Goal: Navigation & Orientation: Go to known website

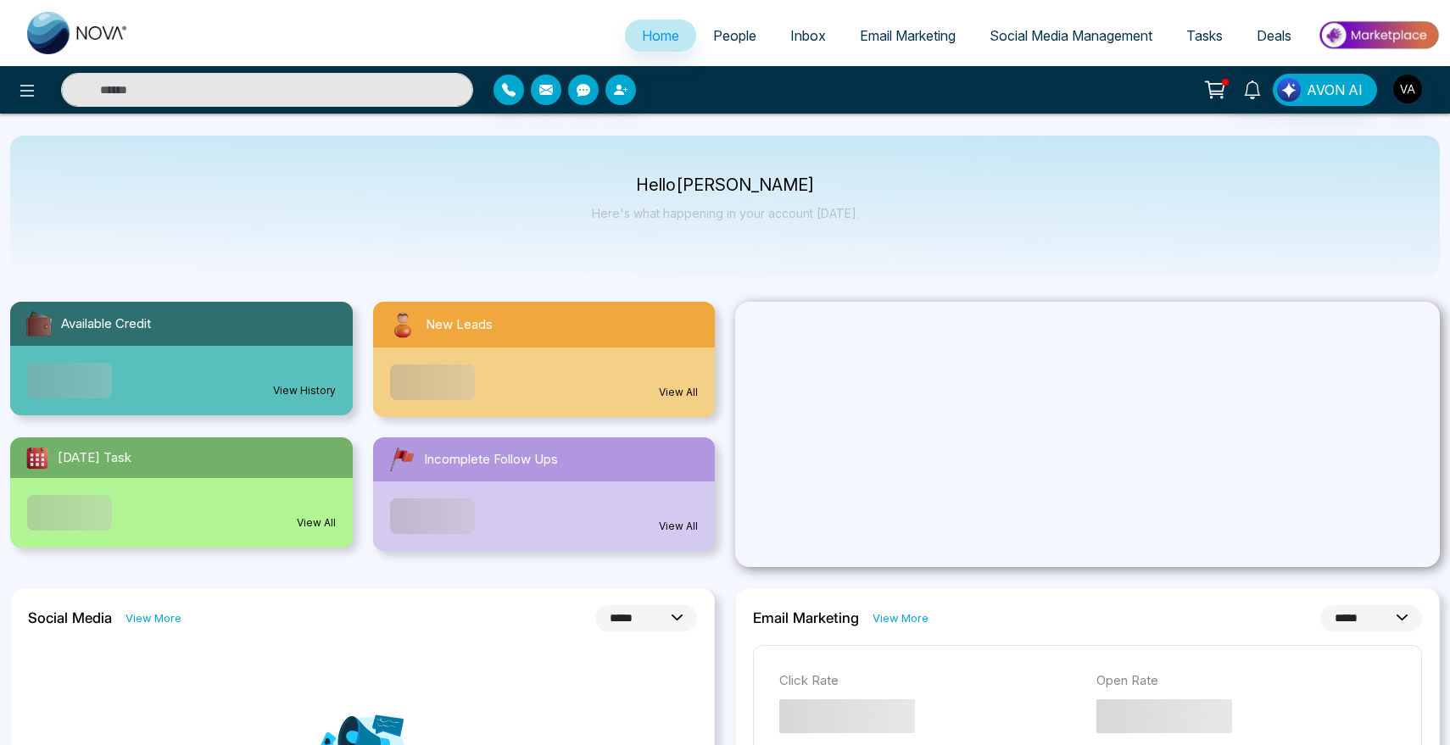
select select "*"
click at [18, 85] on icon at bounding box center [27, 91] width 20 height 20
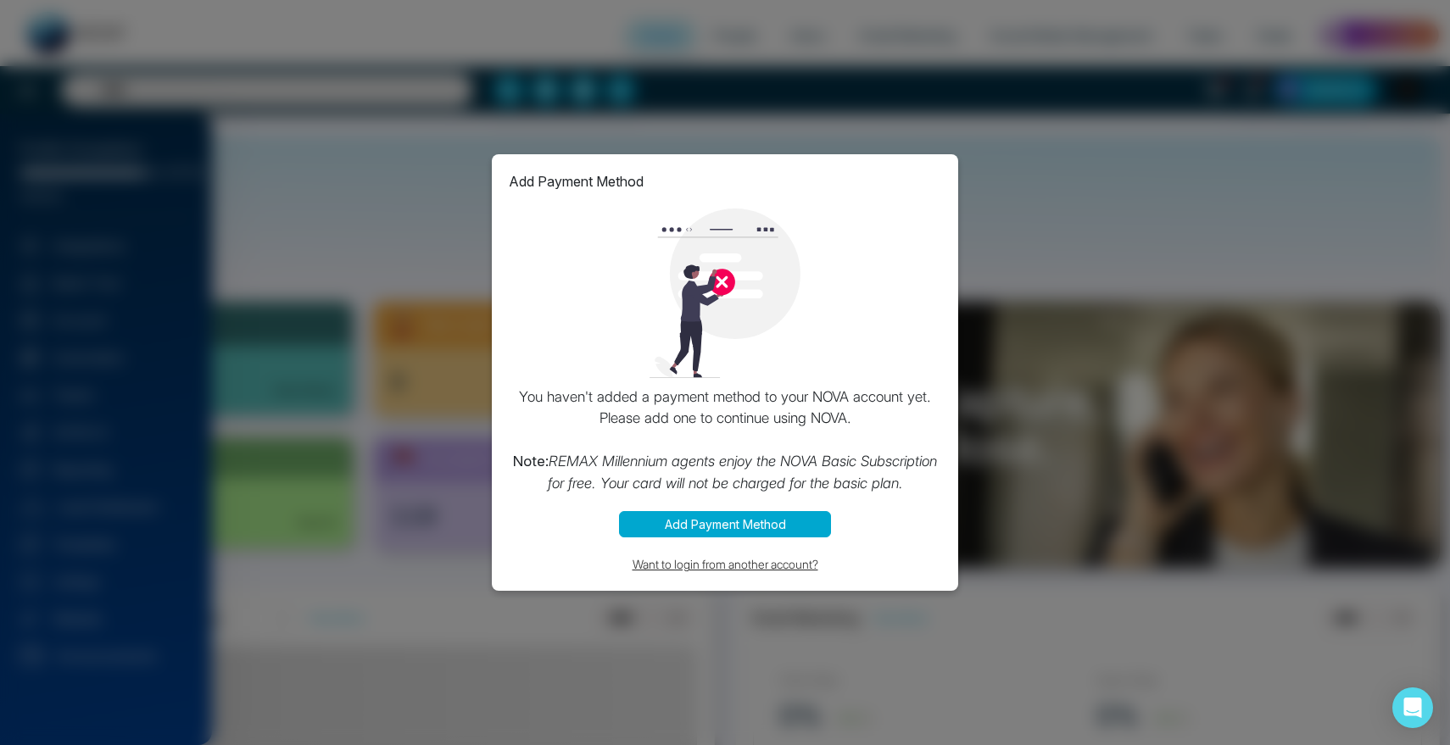
click at [710, 567] on button "Want to login from another account?" at bounding box center [725, 563] width 432 height 19
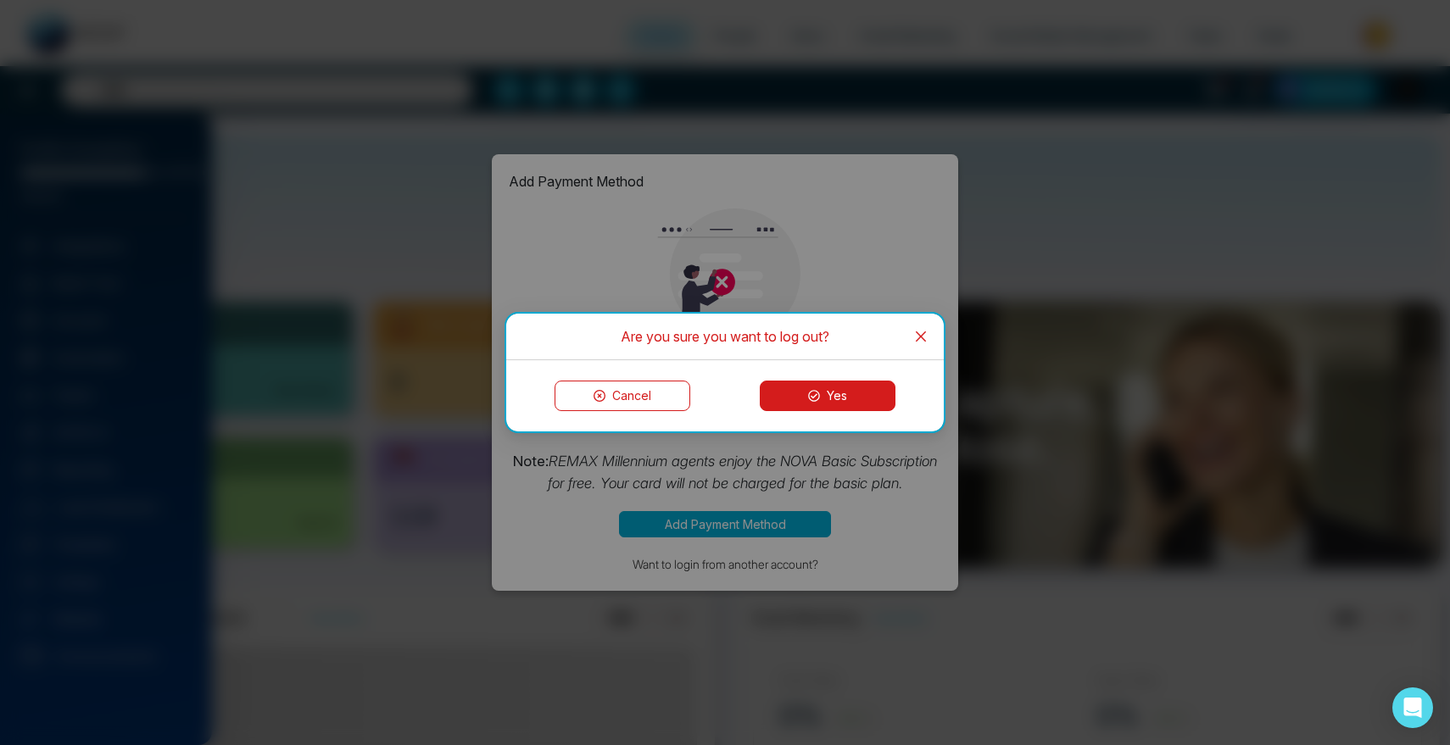
click at [860, 387] on button "Yes" at bounding box center [828, 396] width 136 height 31
